Goal: Information Seeking & Learning: Understand process/instructions

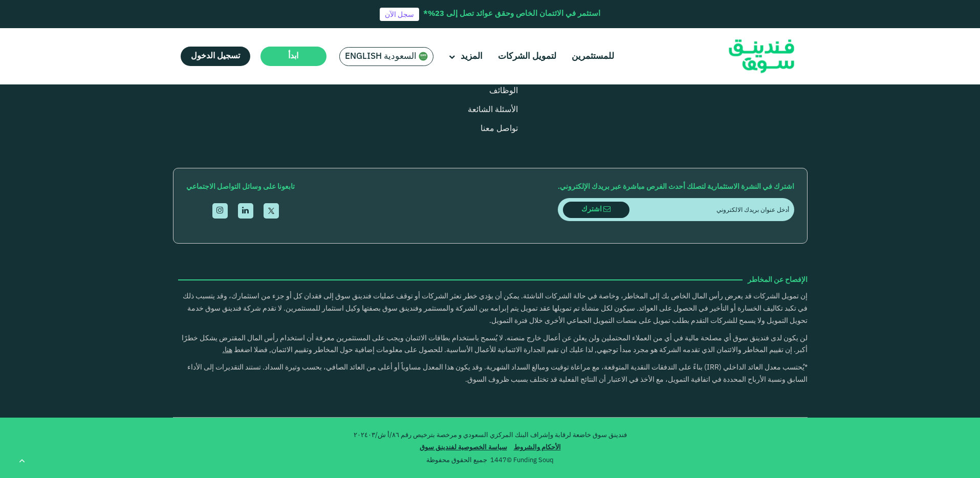
scroll to position [3159, 0]
type tc-range-slider "4"
click at [498, 446] on link "سياسة الخصوصية لفندينق سوق" at bounding box center [463, 447] width 93 height 7
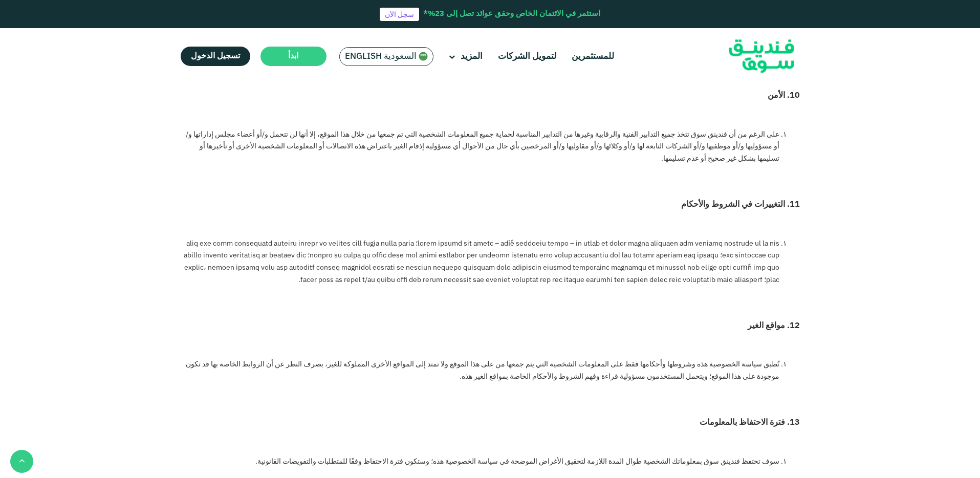
scroll to position [3274, 0]
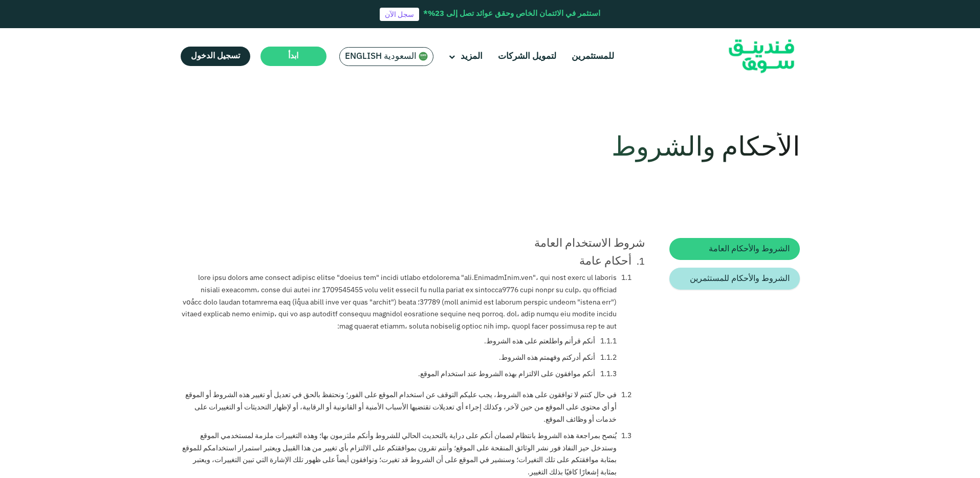
click at [743, 277] on span "الشروط والأحكام للمستثمرين" at bounding box center [740, 279] width 100 height 8
